Goal: Navigation & Orientation: Go to known website

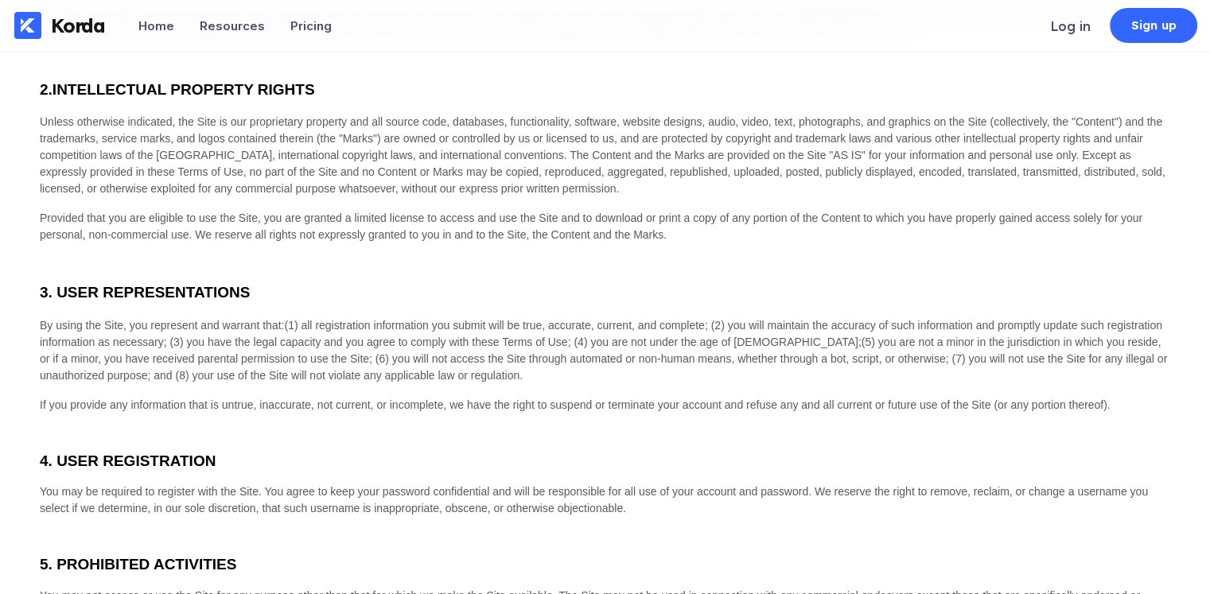
scroll to position [958, 0]
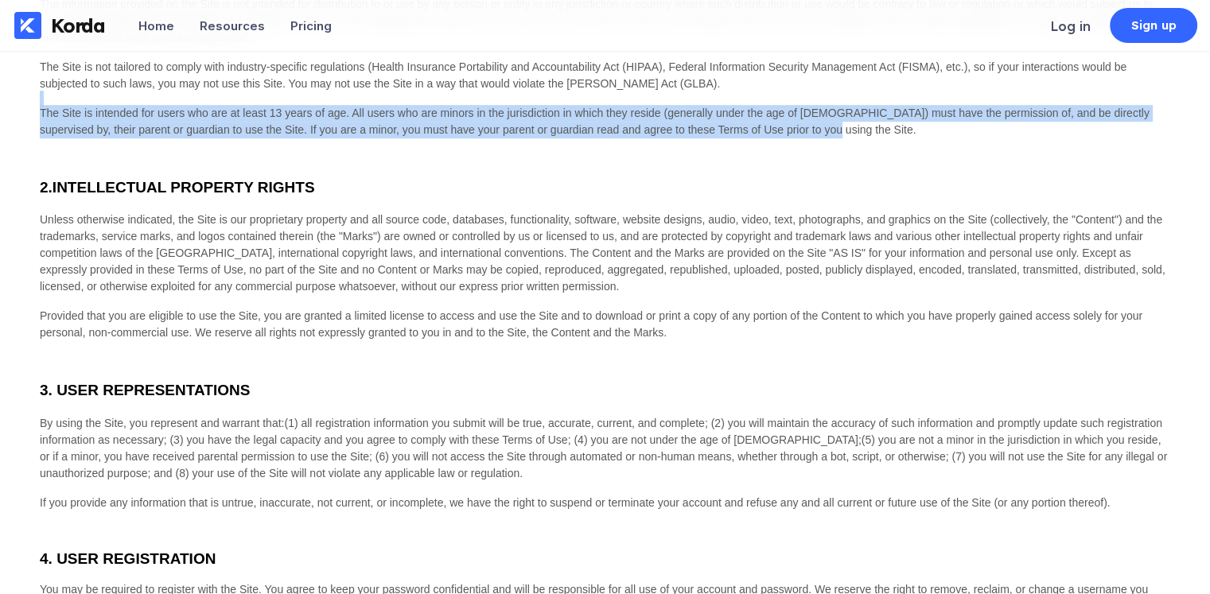
drag, startPoint x: 1209, startPoint y: 119, endPoint x: 1020, endPoint y: 136, distance: 190.1
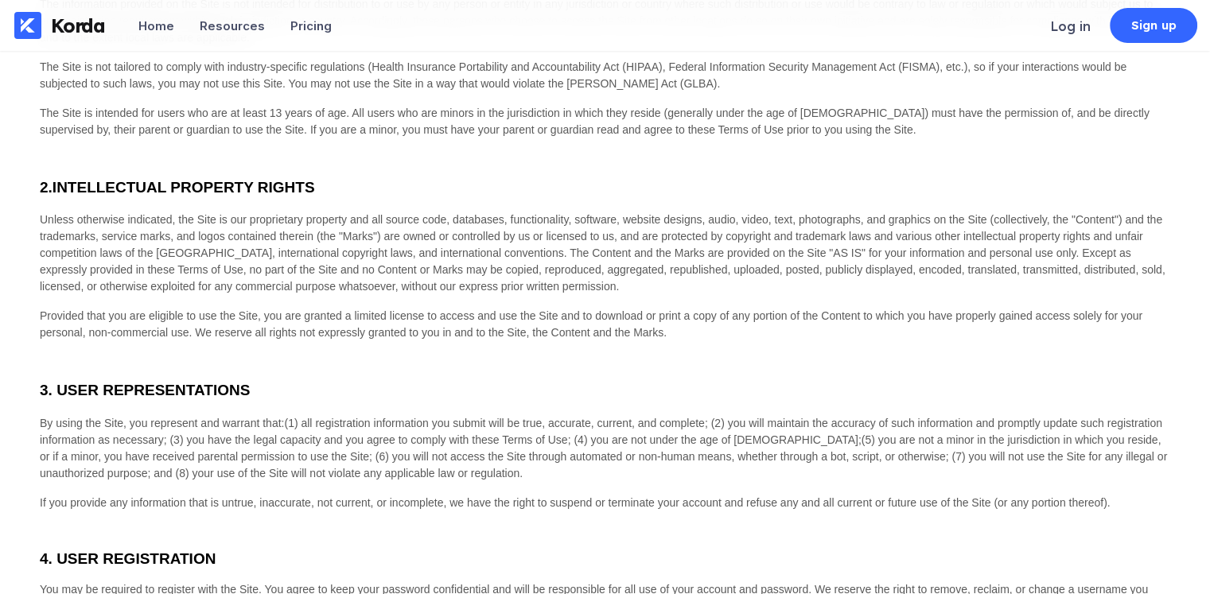
click at [752, 344] on div at bounding box center [605, 350] width 1130 height 19
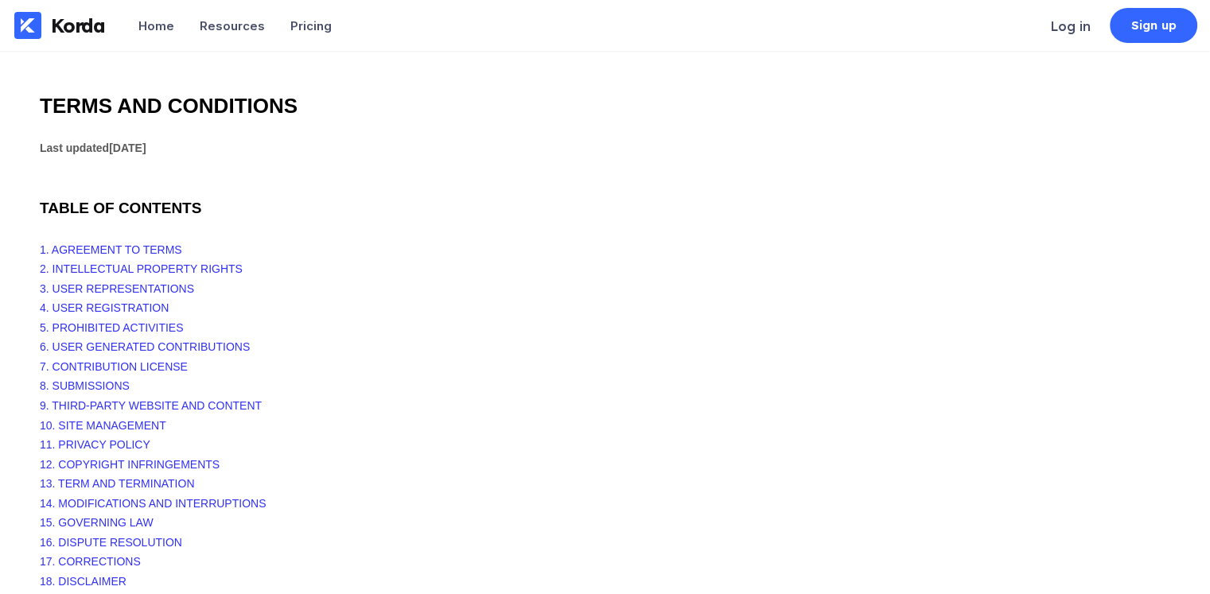
scroll to position [0, 0]
click at [45, 29] on div "Korda" at bounding box center [73, 26] width 64 height 24
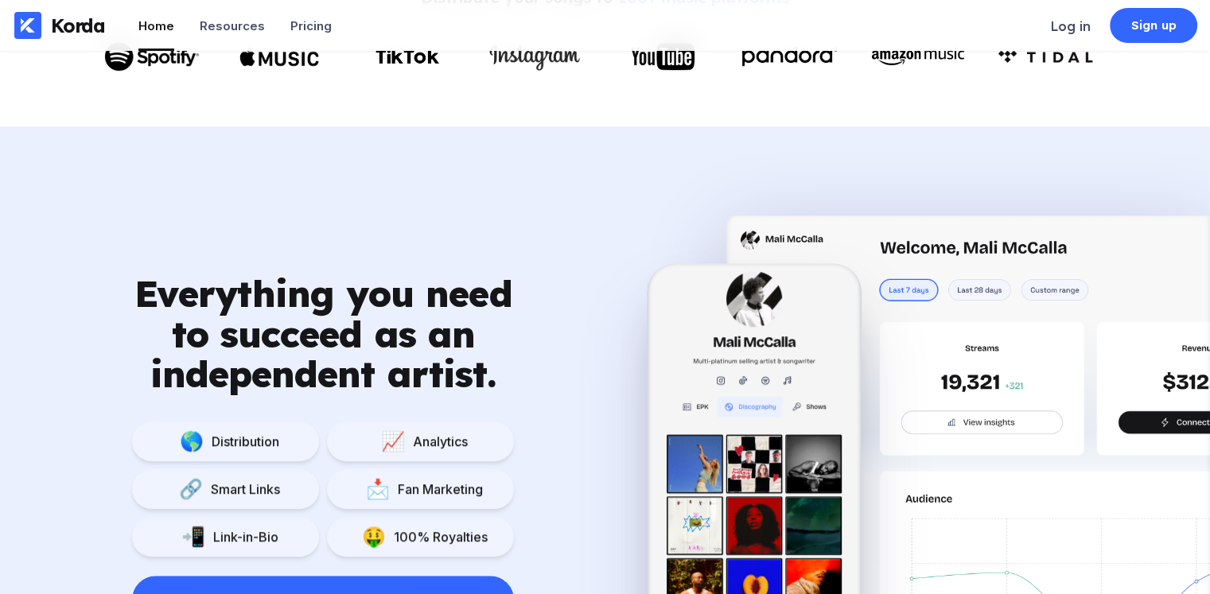
scroll to position [1114, 0]
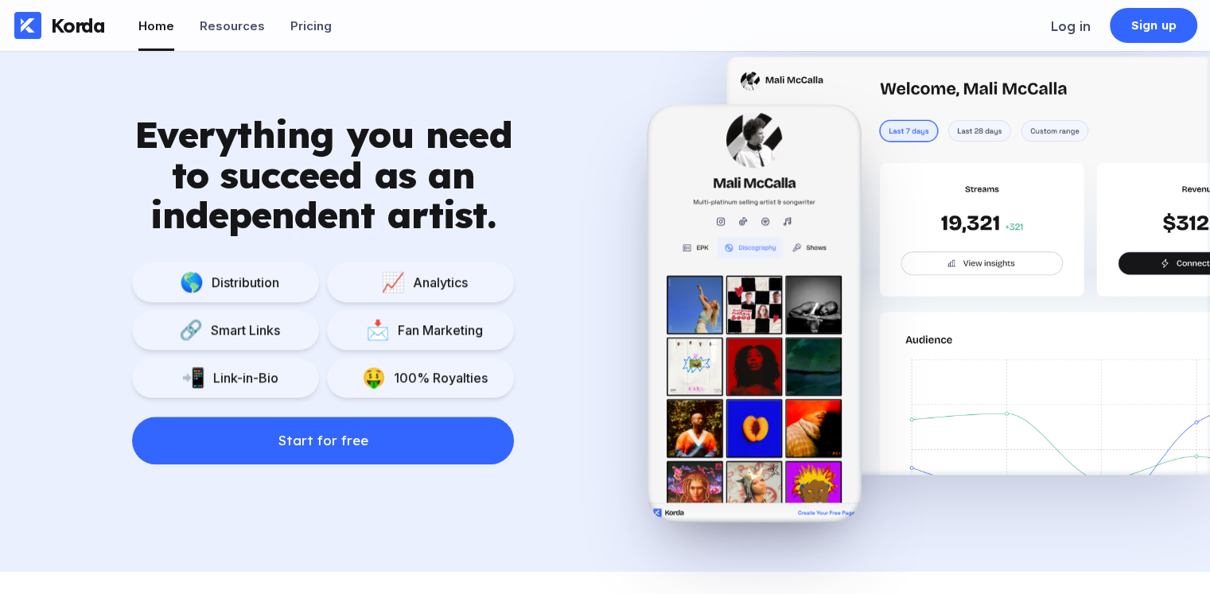
drag, startPoint x: 990, startPoint y: 222, endPoint x: 822, endPoint y: 274, distance: 174.9
click at [822, 273] on div at bounding box center [928, 289] width 563 height 466
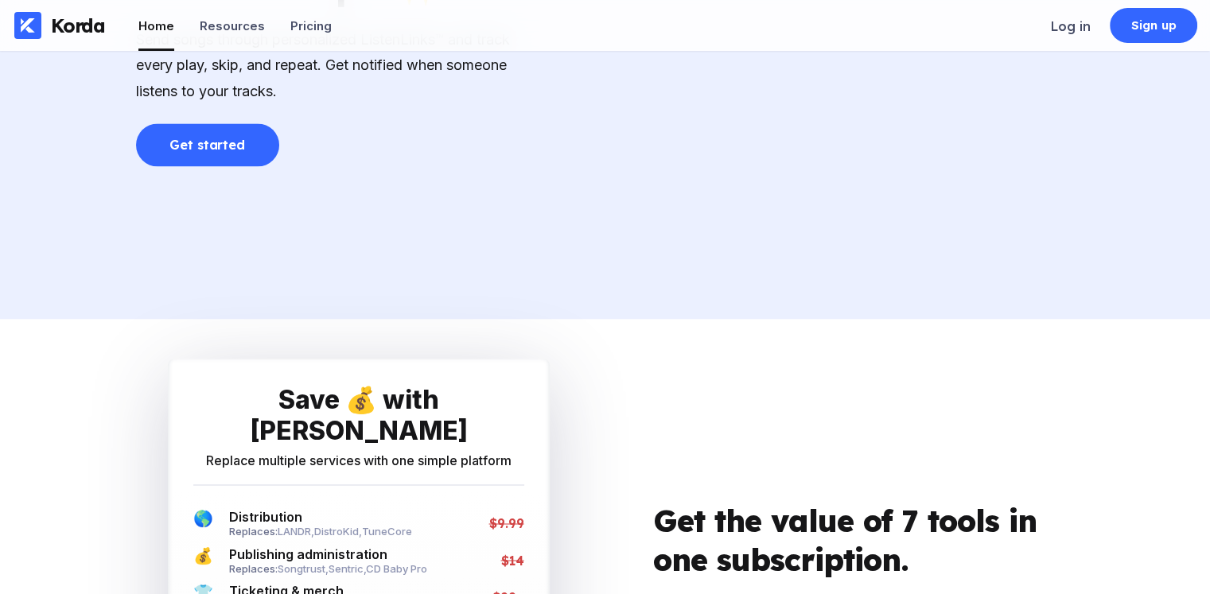
scroll to position [2452, 0]
